Goal: Find specific page/section: Find specific page/section

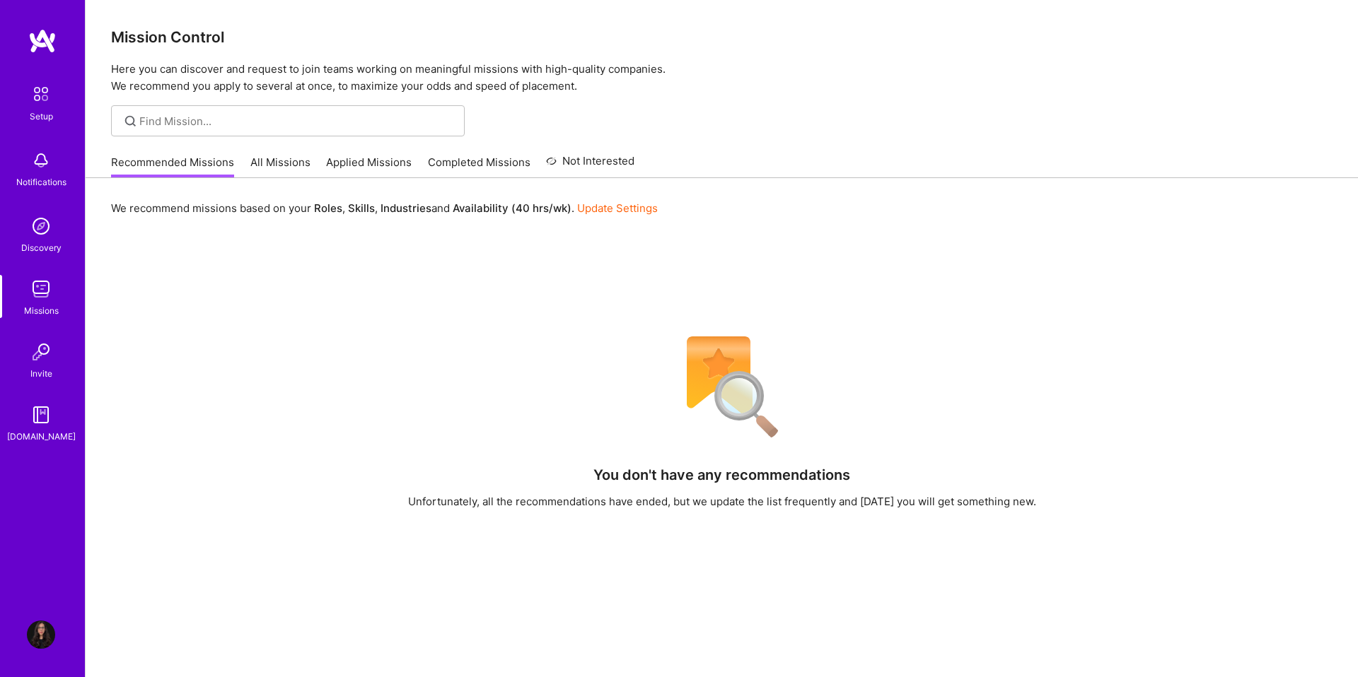
click at [289, 160] on link "All Missions" at bounding box center [280, 166] width 60 height 23
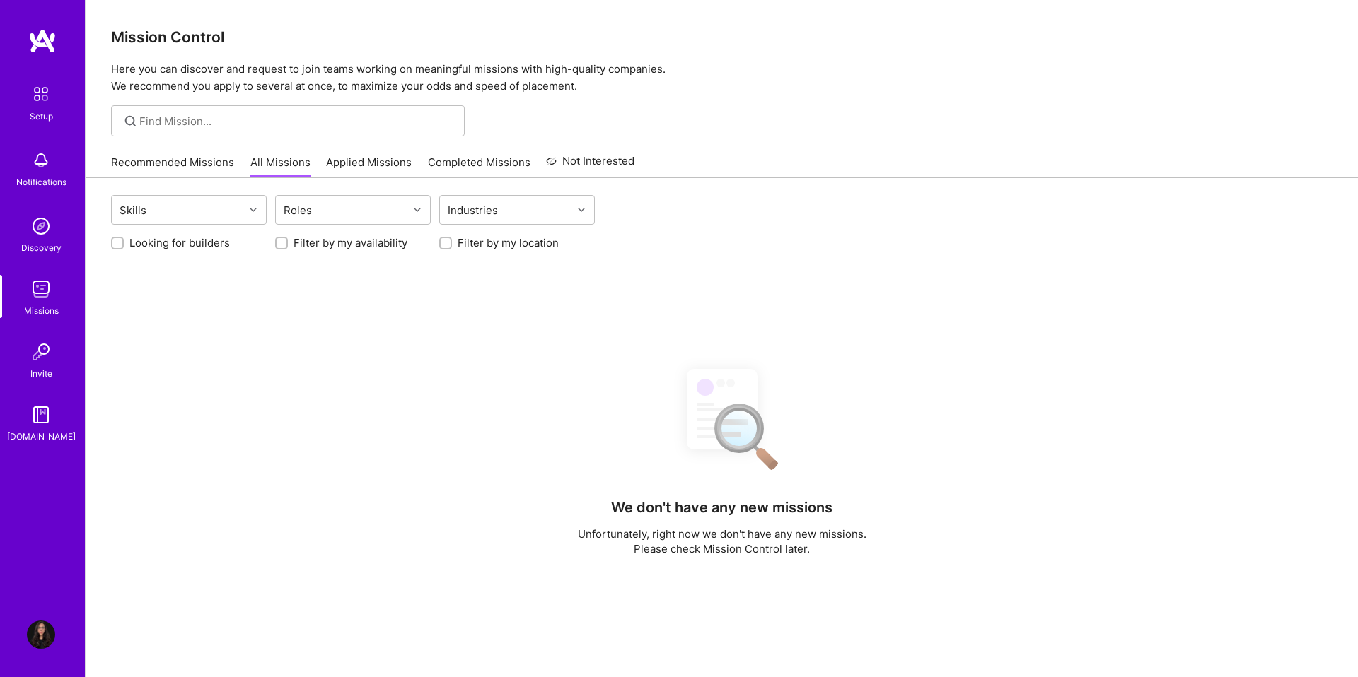
click at [170, 237] on label "Looking for builders" at bounding box center [179, 242] width 100 height 15
click at [124, 239] on input "Looking for builders" at bounding box center [119, 244] width 10 height 10
checkbox input "true"
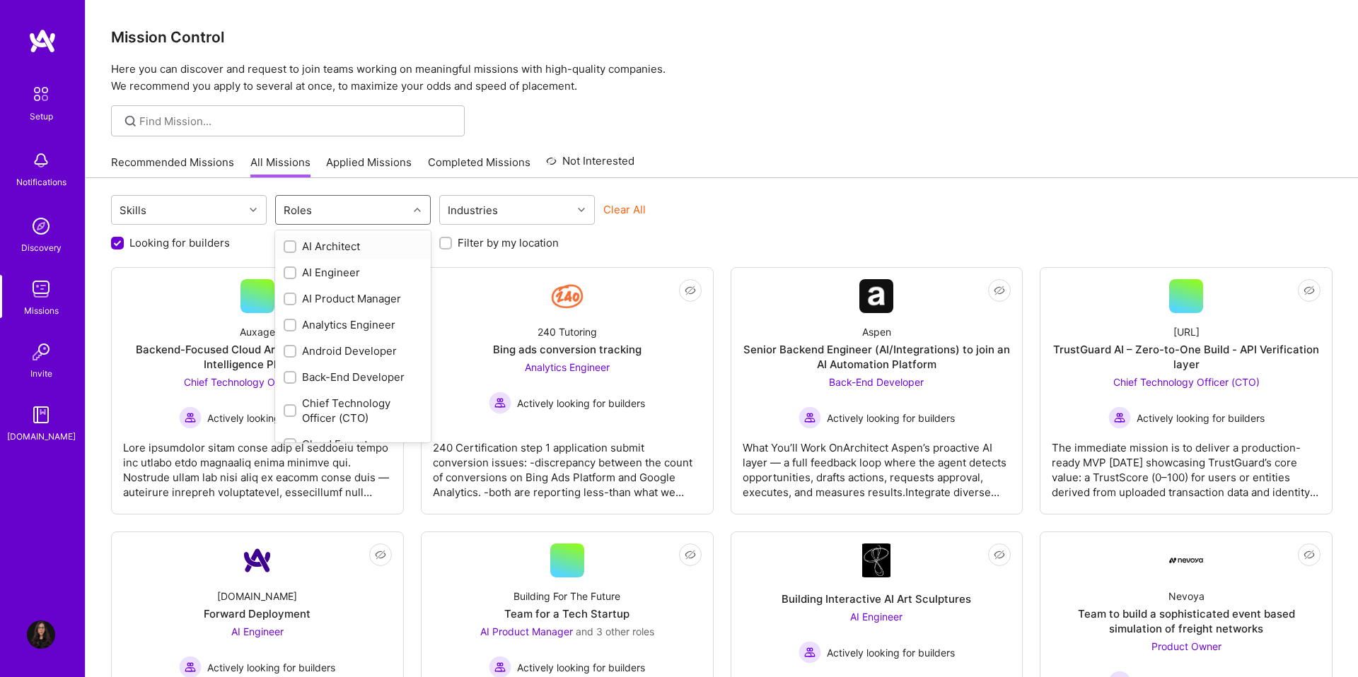
click at [306, 216] on div "Roles" at bounding box center [297, 210] width 35 height 21
click at [334, 349] on div "Product Designer" at bounding box center [353, 346] width 139 height 15
checkbox input "true"
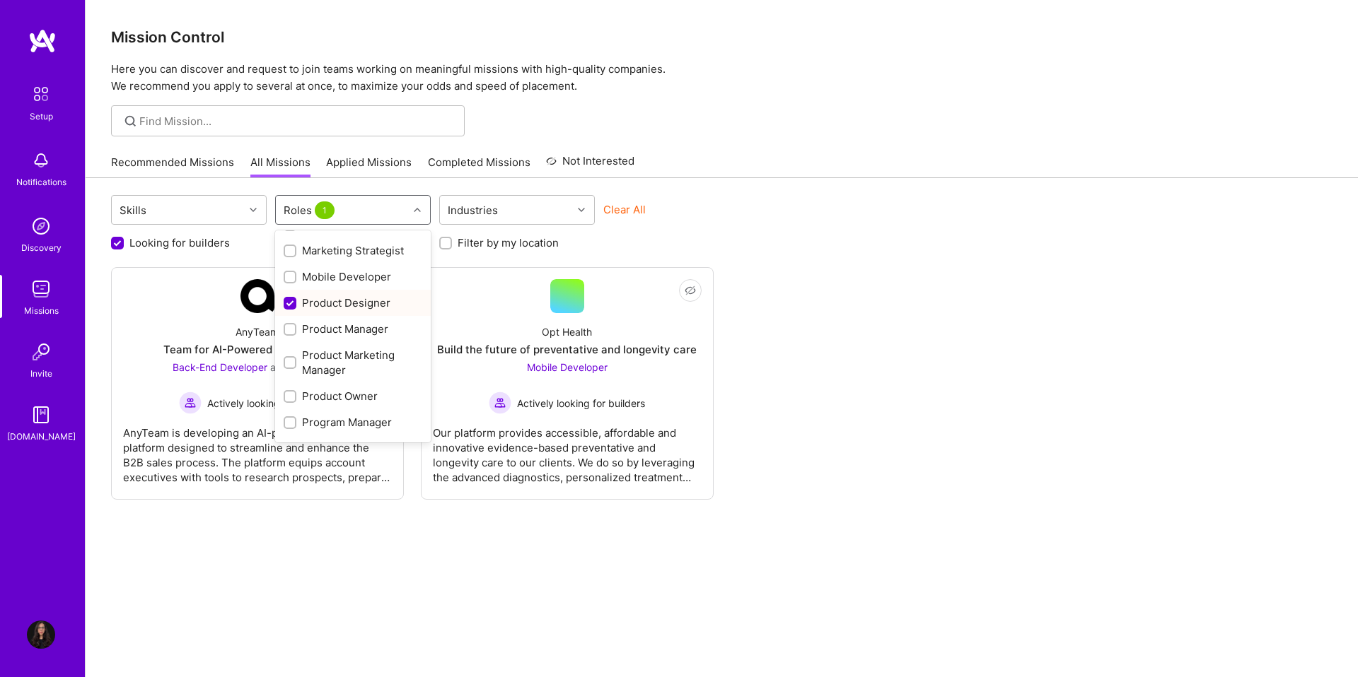
scroll to position [525, 0]
click at [329, 390] on div "Product Owner" at bounding box center [353, 394] width 139 height 15
checkbox input "true"
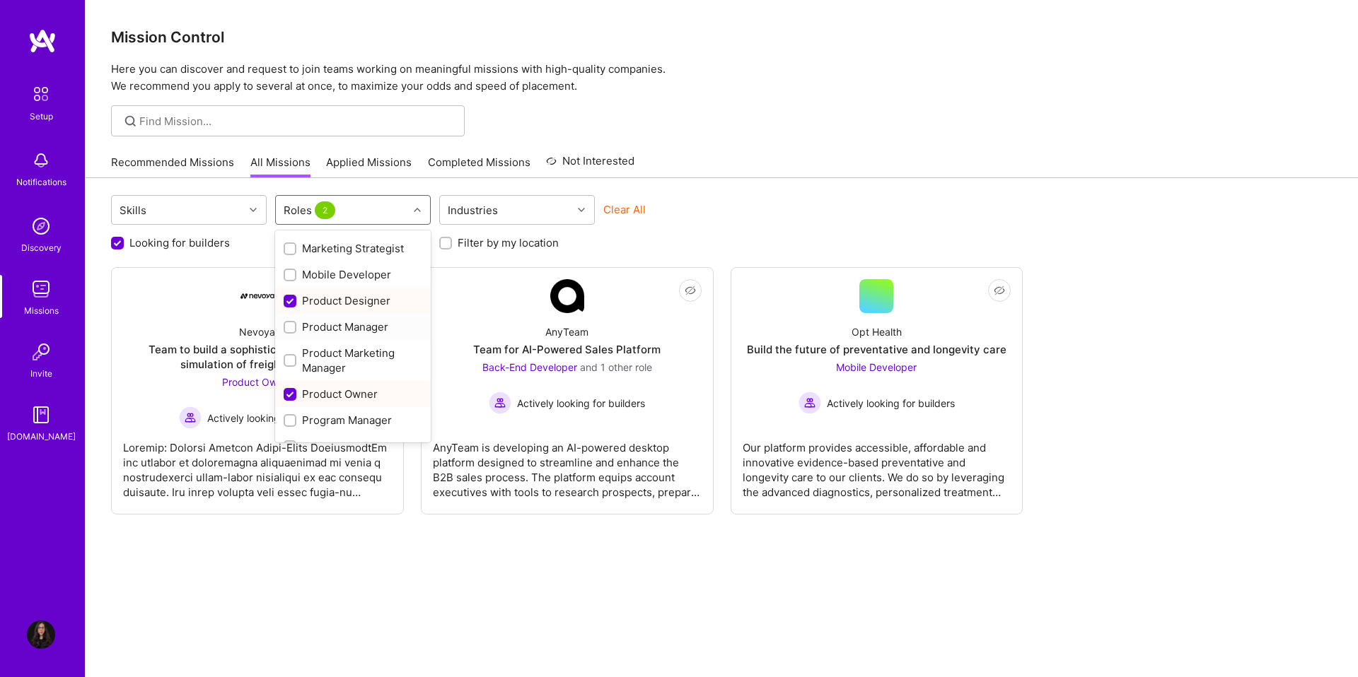
click at [326, 332] on div "Product Manager" at bounding box center [353, 327] width 139 height 15
checkbox input "true"
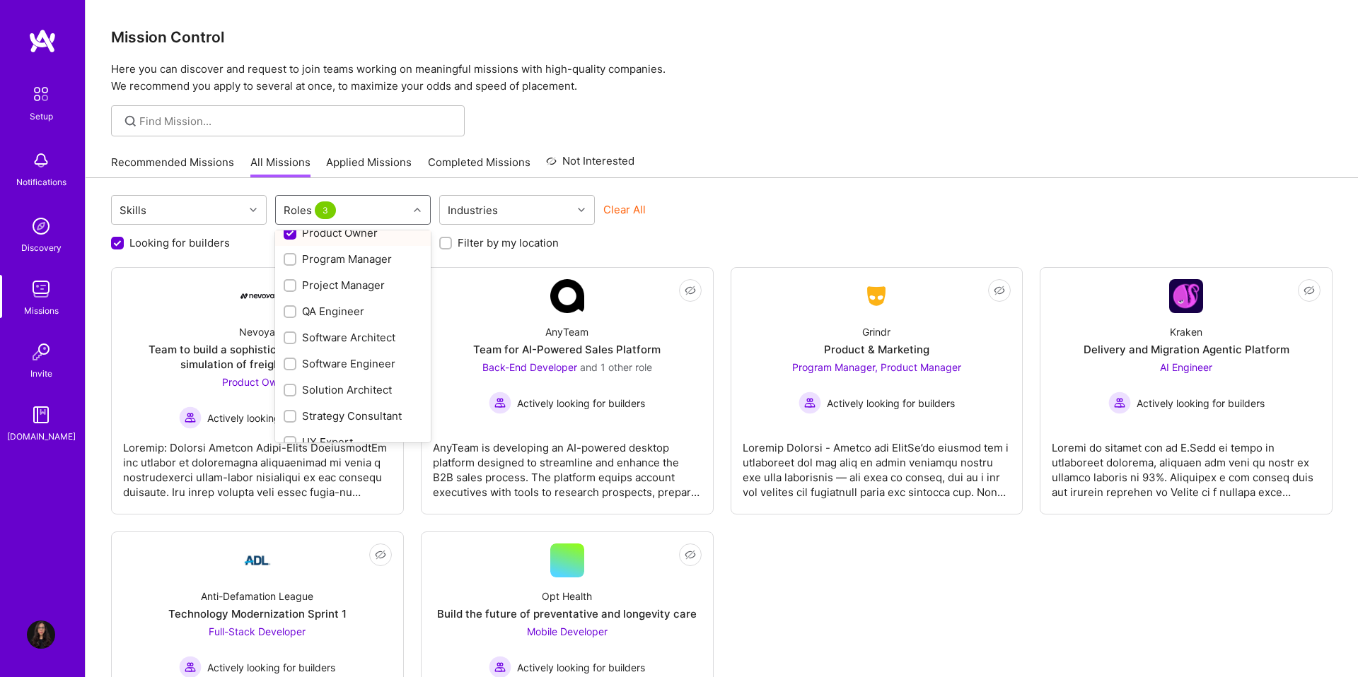
scroll to position [701, 0]
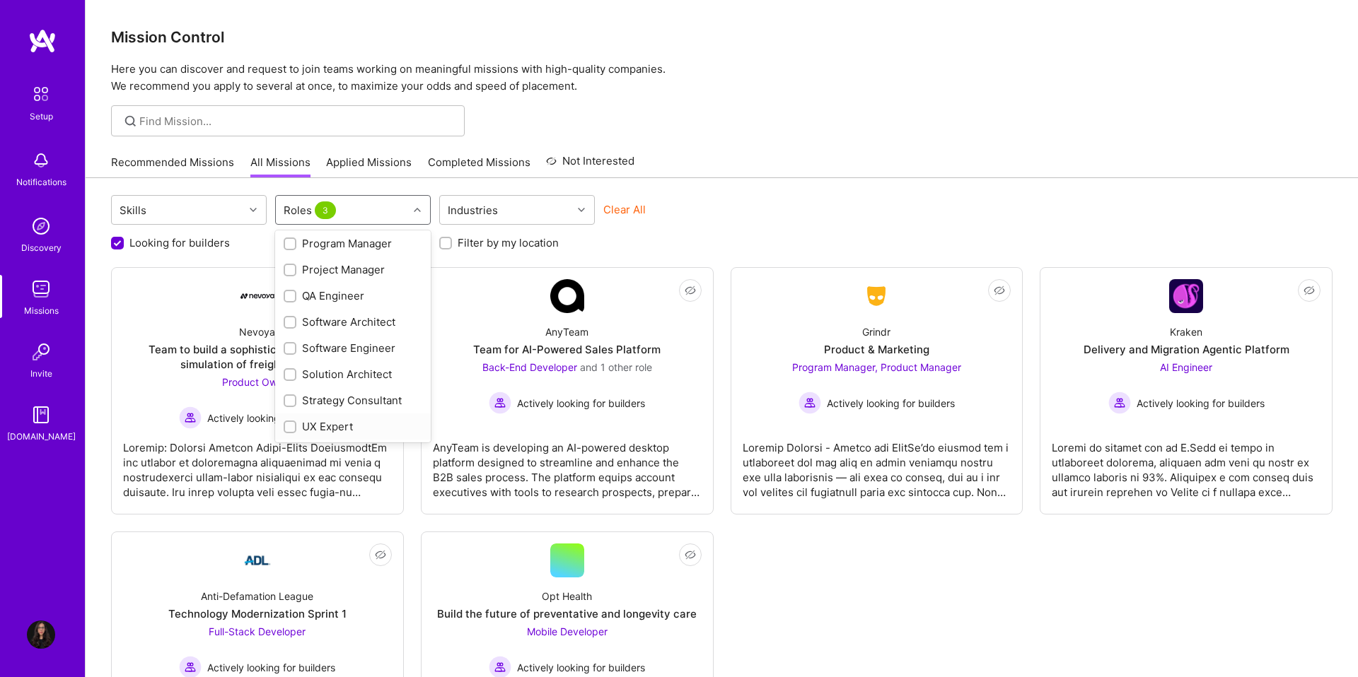
click at [313, 424] on div "UX Expert" at bounding box center [353, 426] width 139 height 15
checkbox input "true"
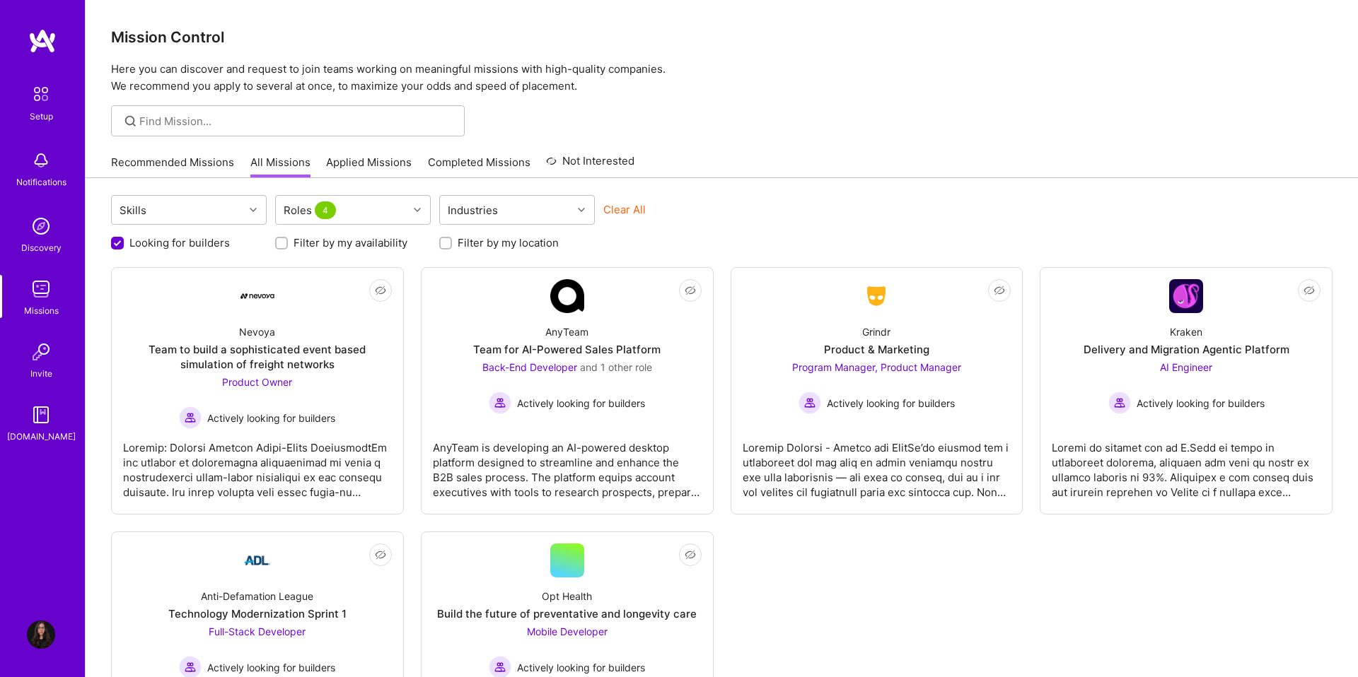
click at [777, 191] on div "Skills Roles 4 Industries Clear All Looking for builders Filter by my availabil…" at bounding box center [722, 488] width 1272 height 620
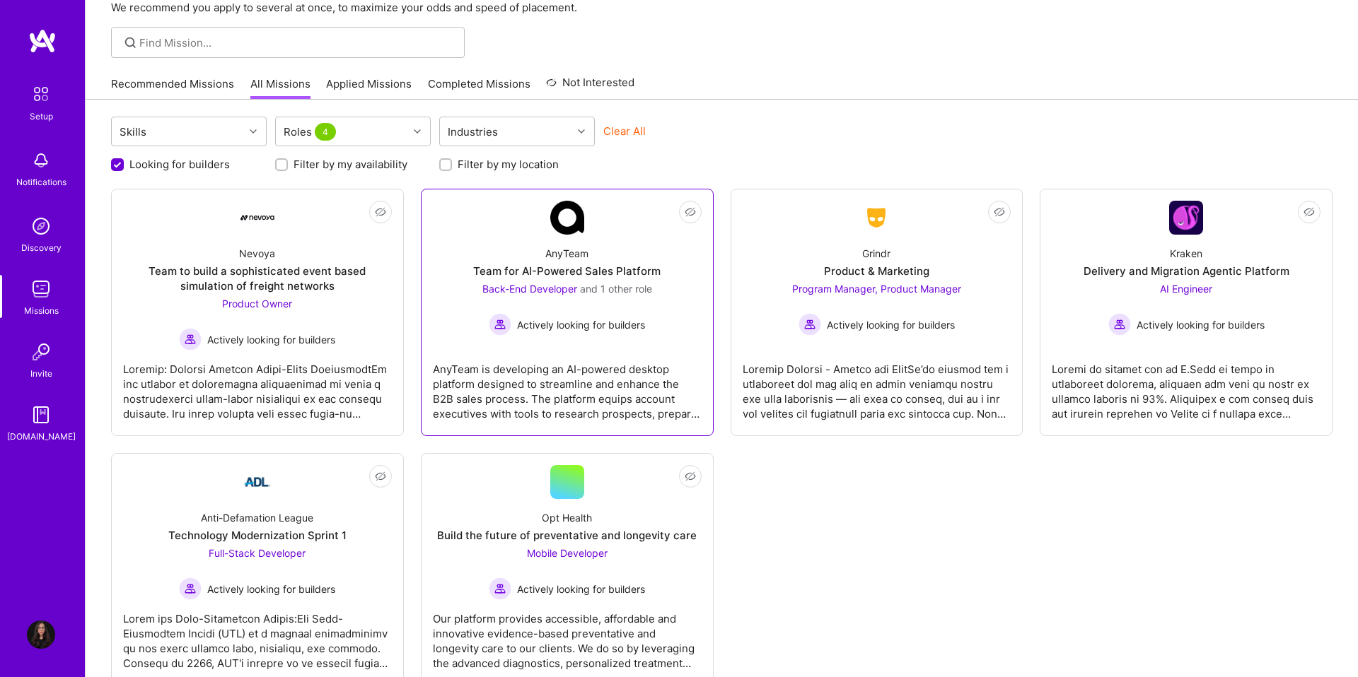
scroll to position [121, 0]
